Goal: Communication & Community: Answer question/provide support

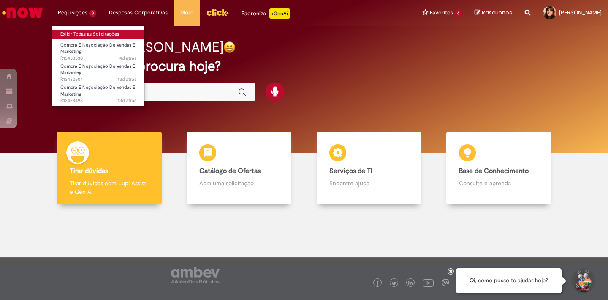
click at [76, 33] on link "Exibir Todas as Solicitações" at bounding box center [98, 34] width 93 height 9
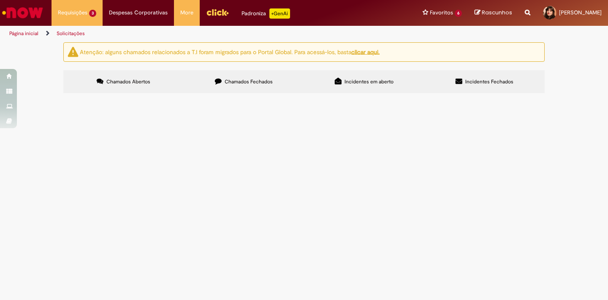
click at [0, 0] on span "Projeto OOH Evolution - Desenvolvimento de solução de monitoramento do cumprime…" at bounding box center [0, 0] width 0 height 0
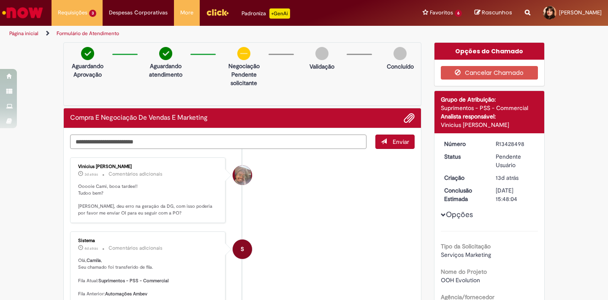
drag, startPoint x: 85, startPoint y: 140, endPoint x: 134, endPoint y: 141, distance: 48.2
click at [133, 141] on textarea "Digite sua mensagem aqui..." at bounding box center [218, 141] width 297 height 14
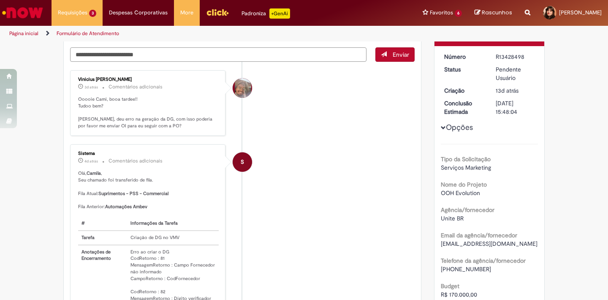
scroll to position [87, 0]
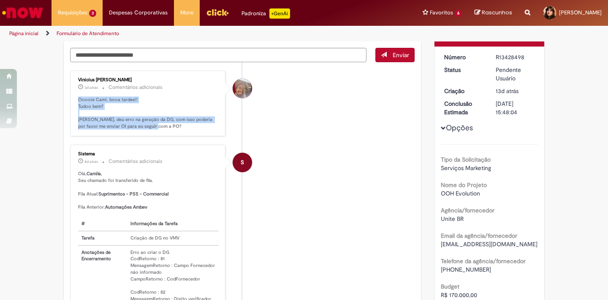
drag, startPoint x: 148, startPoint y: 126, endPoint x: 72, endPoint y: 98, distance: 80.9
click at [73, 98] on div "Vinicius [PERSON_NAME] 3d atrás 3 dias atrás Comentários adicionais Ooooie Cami…" at bounding box center [148, 103] width 150 height 61
drag, startPoint x: 73, startPoint y: 97, endPoint x: 157, endPoint y: 125, distance: 88.6
click at [157, 125] on div "Vinicius [PERSON_NAME] 3d atrás 3 dias atrás Comentários adicionais Ooooie Cami…" at bounding box center [148, 103] width 150 height 61
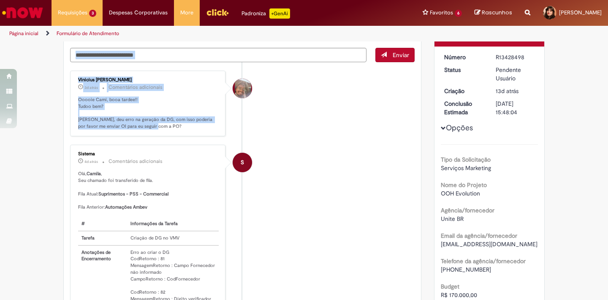
drag, startPoint x: 164, startPoint y: 126, endPoint x: 49, endPoint y: 99, distance: 118.1
click at [78, 99] on p "Ooooie Cami, booa tardee!! Tudoo bem? [PERSON_NAME], deu erro na geração da DG,…" at bounding box center [148, 112] width 141 height 33
drag, startPoint x: 74, startPoint y: 99, endPoint x: 151, endPoint y: 126, distance: 81.4
click at [151, 126] on div "Vinicius [PERSON_NAME] 3d atrás 3 dias atrás Comentários adicionais Ooooie Cami…" at bounding box center [148, 103] width 150 height 61
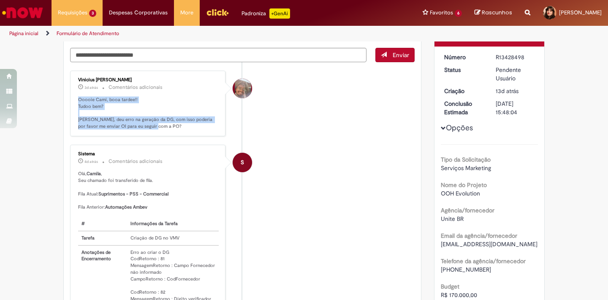
click at [151, 126] on p "Ooooie Cami, booa tardee!! Tudoo bem? [PERSON_NAME], deu erro na geração da DG,…" at bounding box center [148, 112] width 141 height 33
drag, startPoint x: 102, startPoint y: 113, endPoint x: 57, endPoint y: 98, distance: 47.0
click at [73, 98] on div "Vinicius [PERSON_NAME] 3d atrás 3 dias atrás Comentários adicionais Ooooie Cami…" at bounding box center [148, 103] width 150 height 61
drag, startPoint x: 76, startPoint y: 98, endPoint x: 153, endPoint y: 127, distance: 82.1
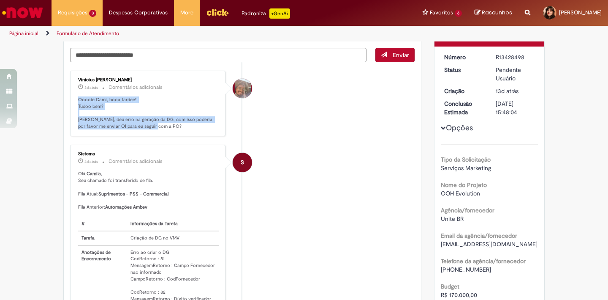
click at [153, 127] on div "Vinicius [PERSON_NAME] 3d atrás 3 dias atrás Comentários adicionais Ooooie Cami…" at bounding box center [148, 103] width 150 height 61
drag, startPoint x: 153, startPoint y: 127, endPoint x: 158, endPoint y: 125, distance: 5.7
click at [153, 127] on p "Ooooie Cami, booa tardee!! Tudoo bem? [PERSON_NAME], deu erro na geração da DG,…" at bounding box center [148, 112] width 141 height 33
drag, startPoint x: 93, startPoint y: 111, endPoint x: 48, endPoint y: 99, distance: 47.0
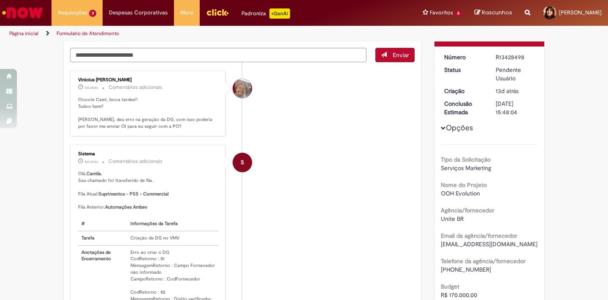
click at [80, 105] on p "Ooooie Cami, booa tardee!! Tudoo bem? [PERSON_NAME], deu erro na geração da DG,…" at bounding box center [148, 112] width 141 height 33
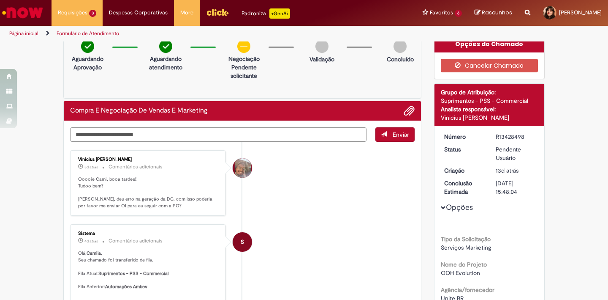
scroll to position [10, 0]
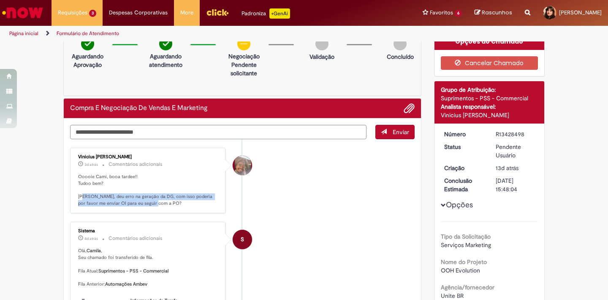
drag, startPoint x: 80, startPoint y: 195, endPoint x: 160, endPoint y: 199, distance: 79.5
click at [160, 199] on p "Ooooie Cami, booa tardee!! Tudoo bem? [PERSON_NAME], deu erro na geração da DG,…" at bounding box center [148, 189] width 141 height 33
drag, startPoint x: 160, startPoint y: 199, endPoint x: 70, endPoint y: 185, distance: 90.6
click at [73, 185] on div "Vinicius [PERSON_NAME] 3d atrás 3 dias atrás Comentários adicionais Ooooie Cami…" at bounding box center [148, 180] width 150 height 61
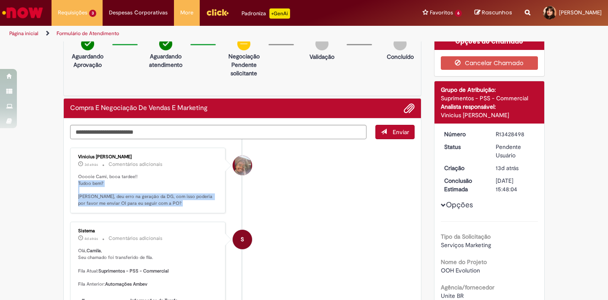
click at [73, 185] on div "Vinicius [PERSON_NAME] 3d atrás 3 dias atrás Comentários adicionais Ooooie Cami…" at bounding box center [148, 180] width 150 height 61
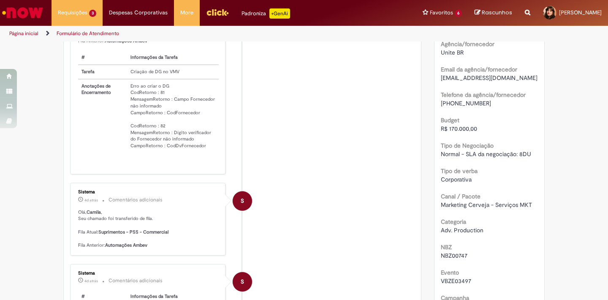
scroll to position [250, 0]
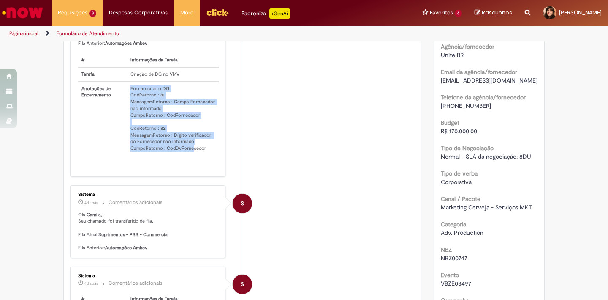
drag, startPoint x: 126, startPoint y: 87, endPoint x: 190, endPoint y: 149, distance: 89.6
click at [190, 149] on td "Erro ao criar o DG CodRetorno : 81 MensagemRetorno : Campo Fornecedor não infor…" at bounding box center [172, 122] width 91 height 80
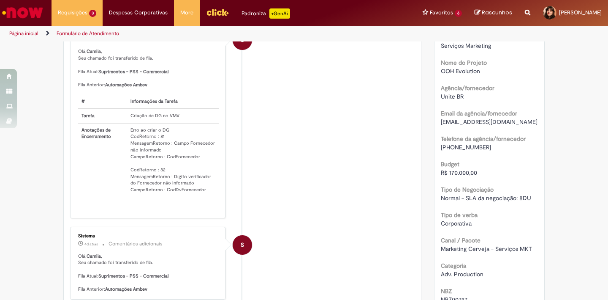
scroll to position [0, 0]
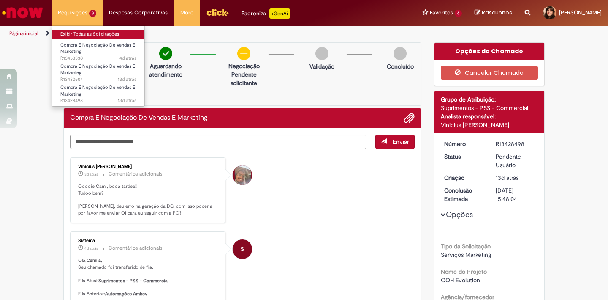
click at [79, 34] on link "Exibir Todas as Solicitações" at bounding box center [98, 34] width 93 height 9
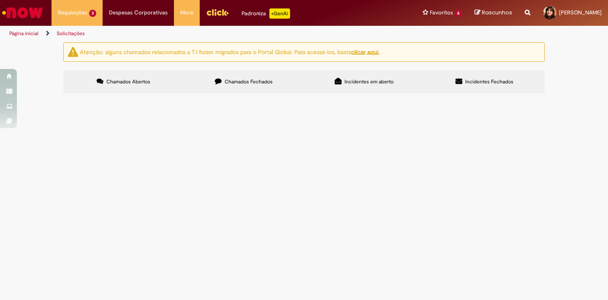
click at [0, 0] on span "Avaliar a aderência e aceitabilidade de Budweiser Zero Álcool em contextos de e…" at bounding box center [0, 0] width 0 height 0
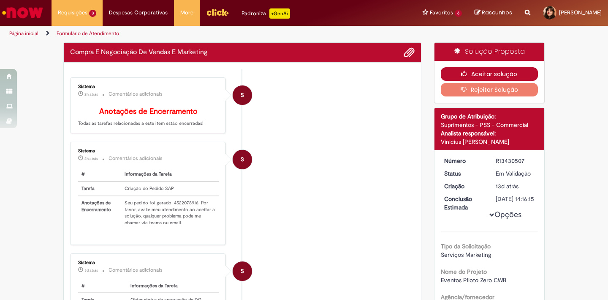
click at [461, 71] on icon "button" at bounding box center [466, 74] width 10 height 6
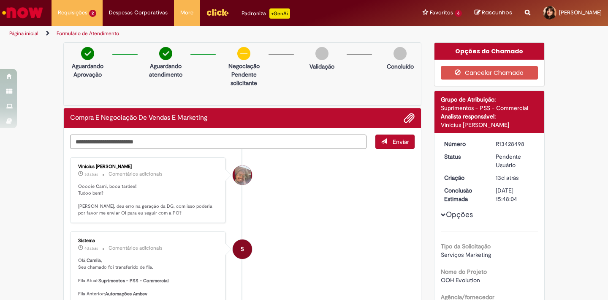
click at [119, 143] on textarea "Digite sua mensagem aqui..." at bounding box center [218, 141] width 297 height 14
type textarea "**********"
click at [397, 144] on span "Enviar" at bounding box center [401, 142] width 16 height 8
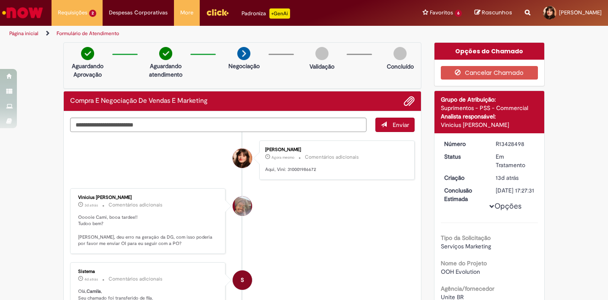
click at [355, 217] on li "Vinicius [PERSON_NAME] 3d atrás 3 dias atrás Comentários adicionais Ooooie Cami…" at bounding box center [242, 221] width 345 height 66
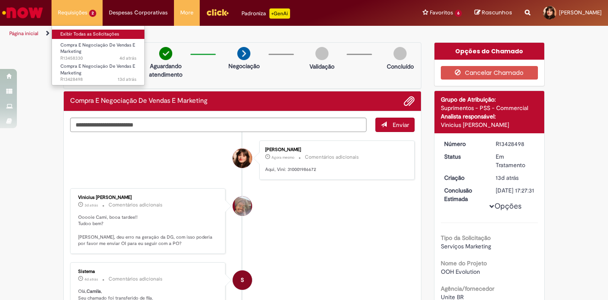
click at [78, 35] on link "Exibir Todas as Solicitações" at bounding box center [98, 34] width 93 height 9
